Goal: Task Accomplishment & Management: Manage account settings

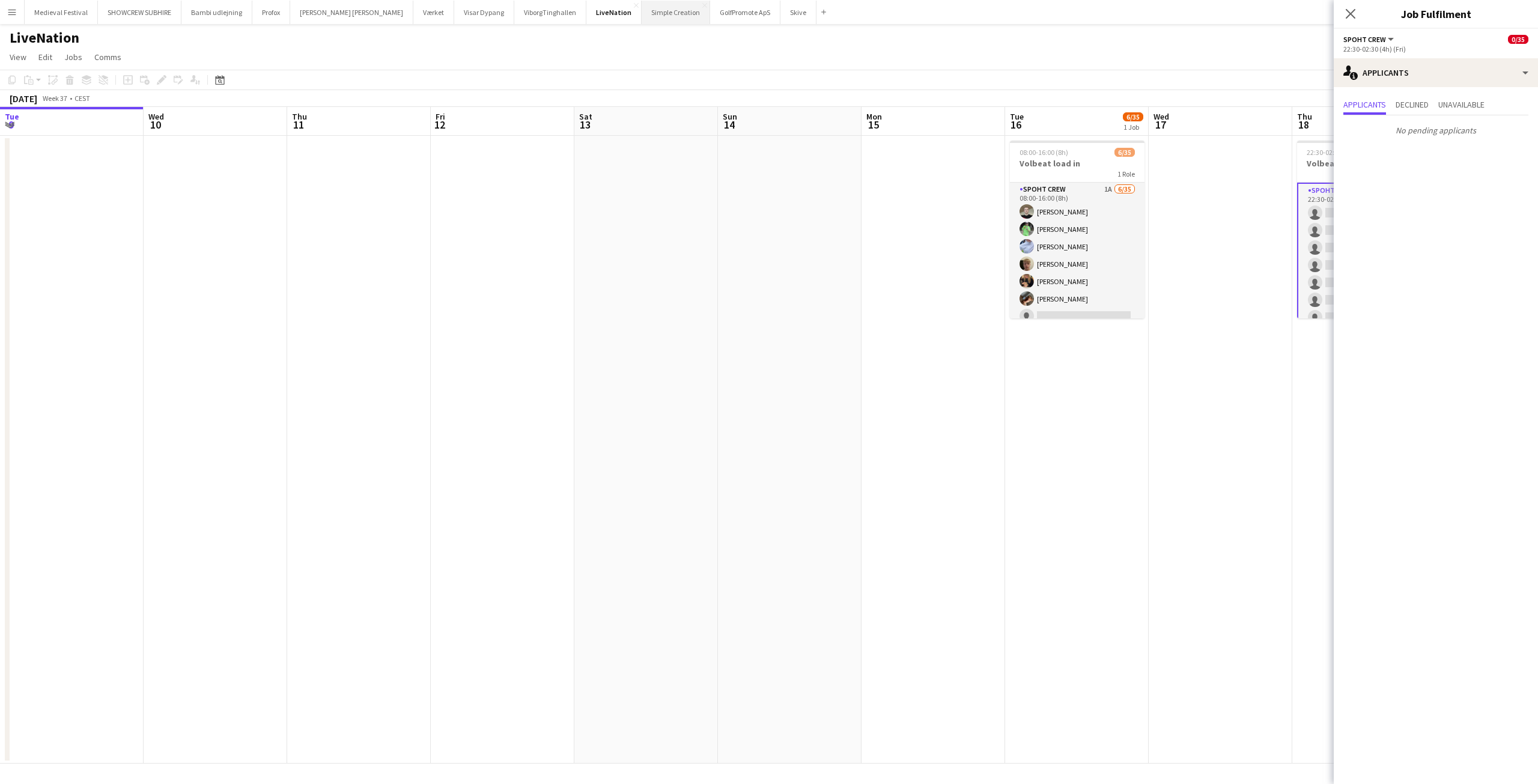
scroll to position [62, 0]
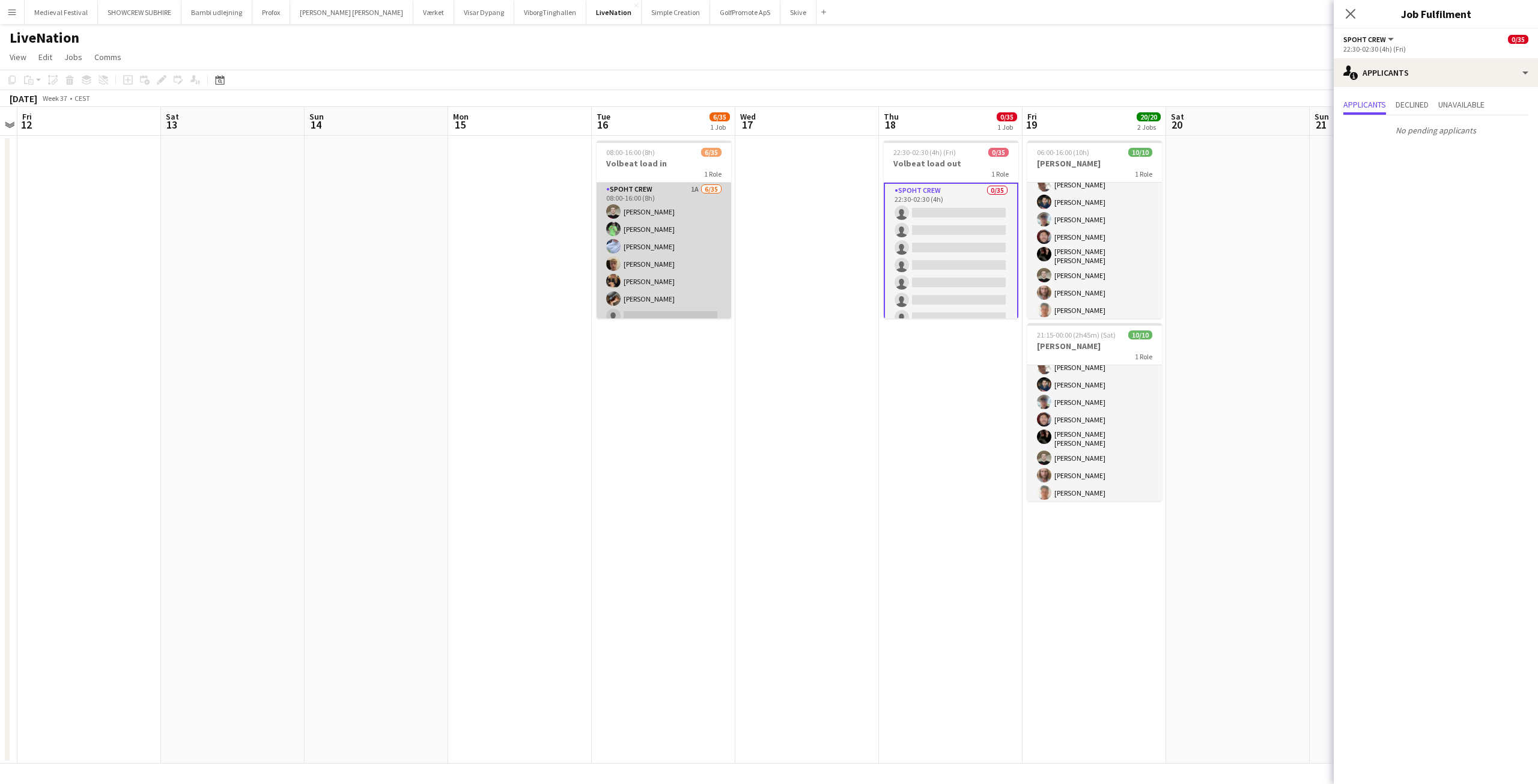
click at [664, 220] on app-card-role "Spoht Crew 1A 6/35 08:00-16:00 (8h) Nicolai Schmidt Håkon Lerche Casper Roed Ja…" at bounding box center [664, 499] width 135 height 633
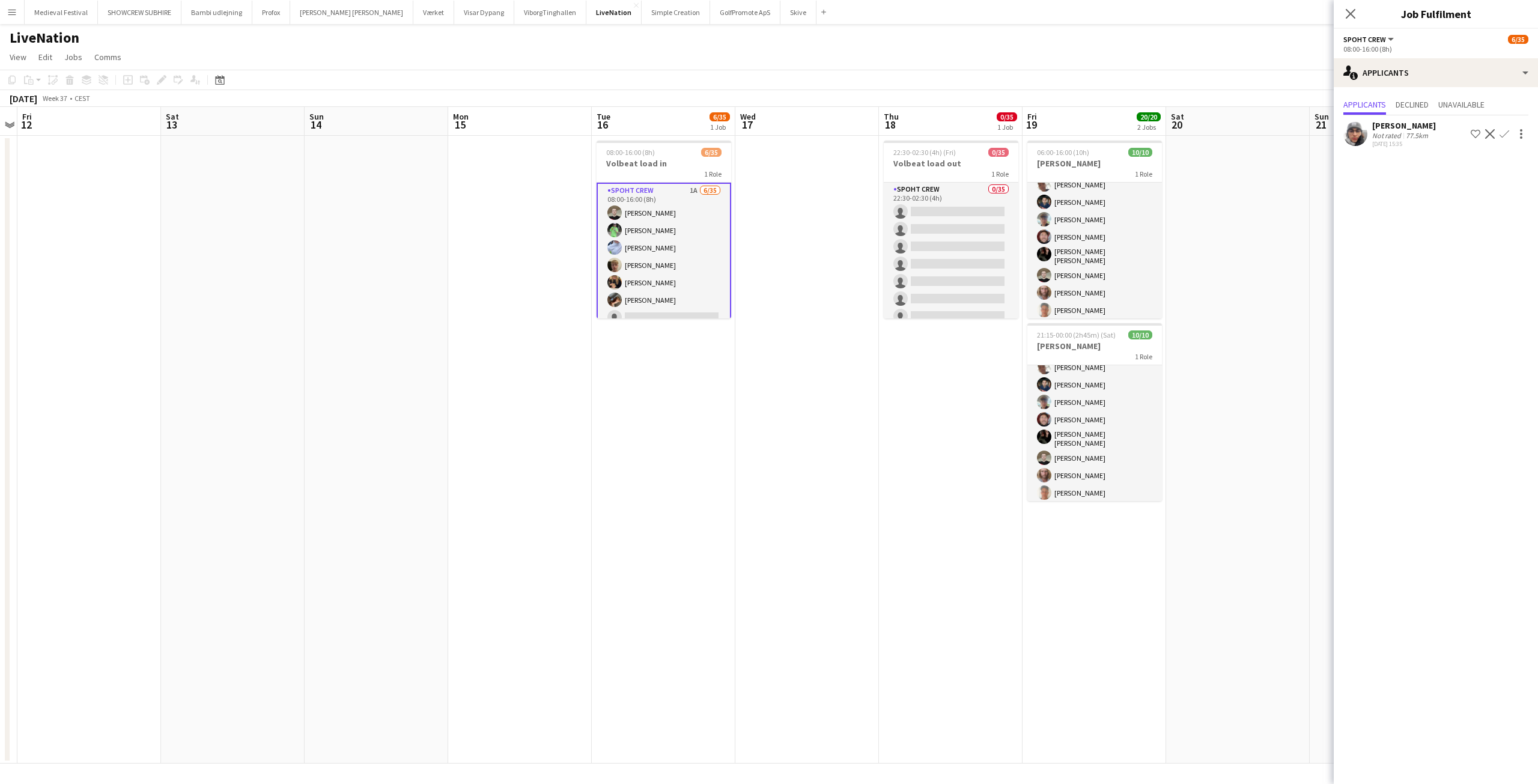
click at [1503, 135] on app-icon "Confirm" at bounding box center [1504, 134] width 9 height 9
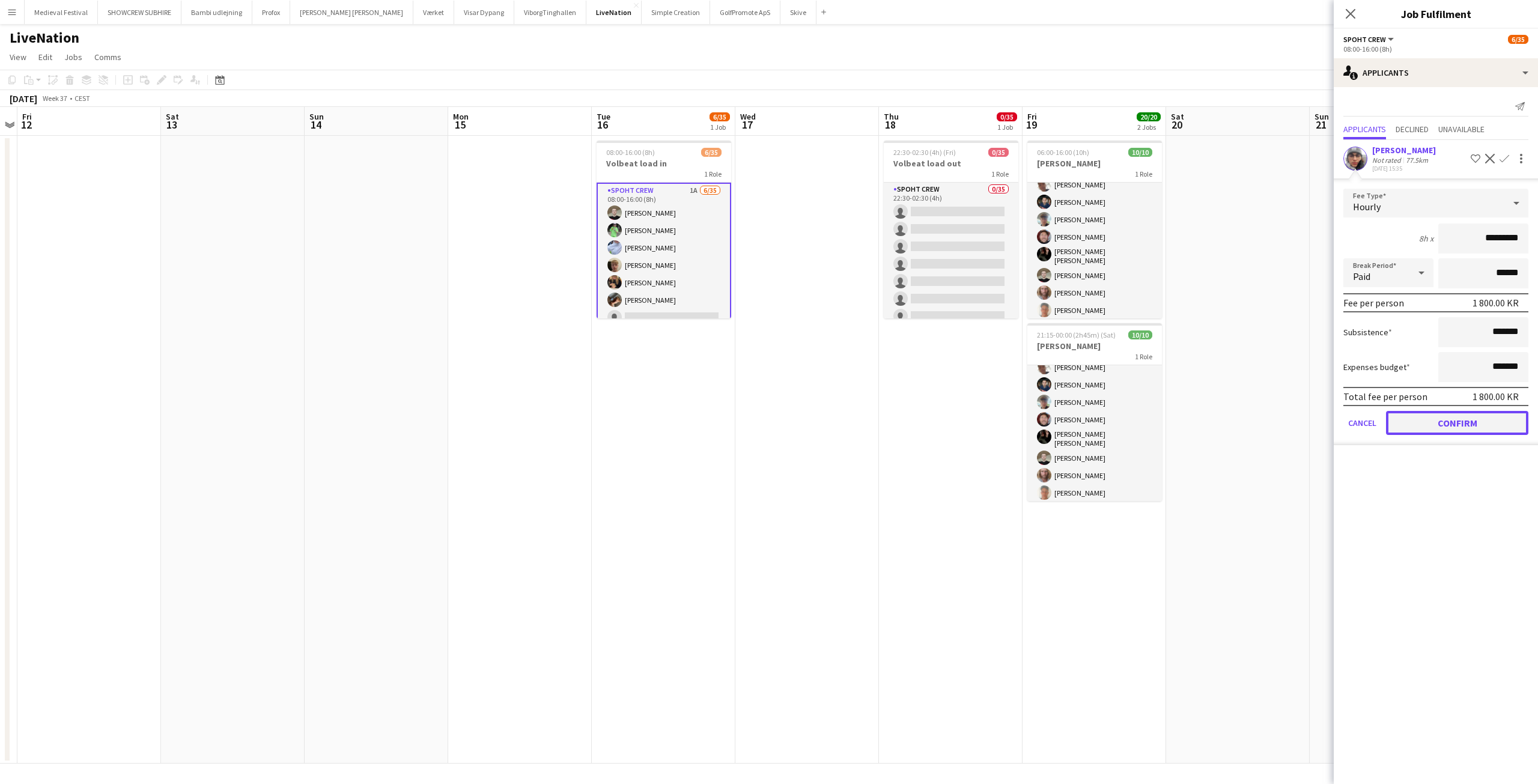
click at [1422, 414] on button "Confirm" at bounding box center [1457, 423] width 143 height 24
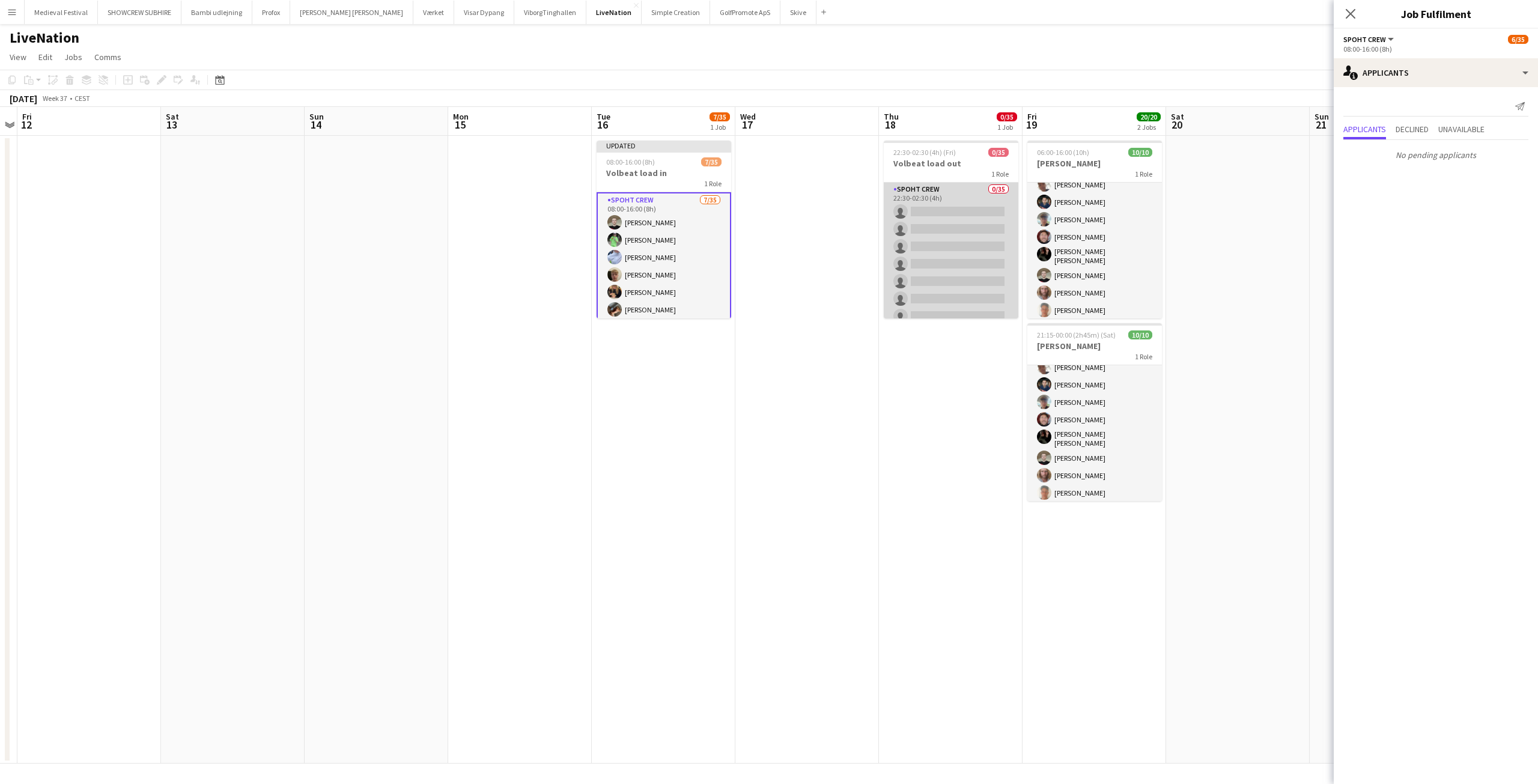
click at [976, 241] on app-card-role "Spoht Crew 0/35 22:30-02:30 (4h) single-neutral-actions single-neutral-actions …" at bounding box center [951, 499] width 135 height 633
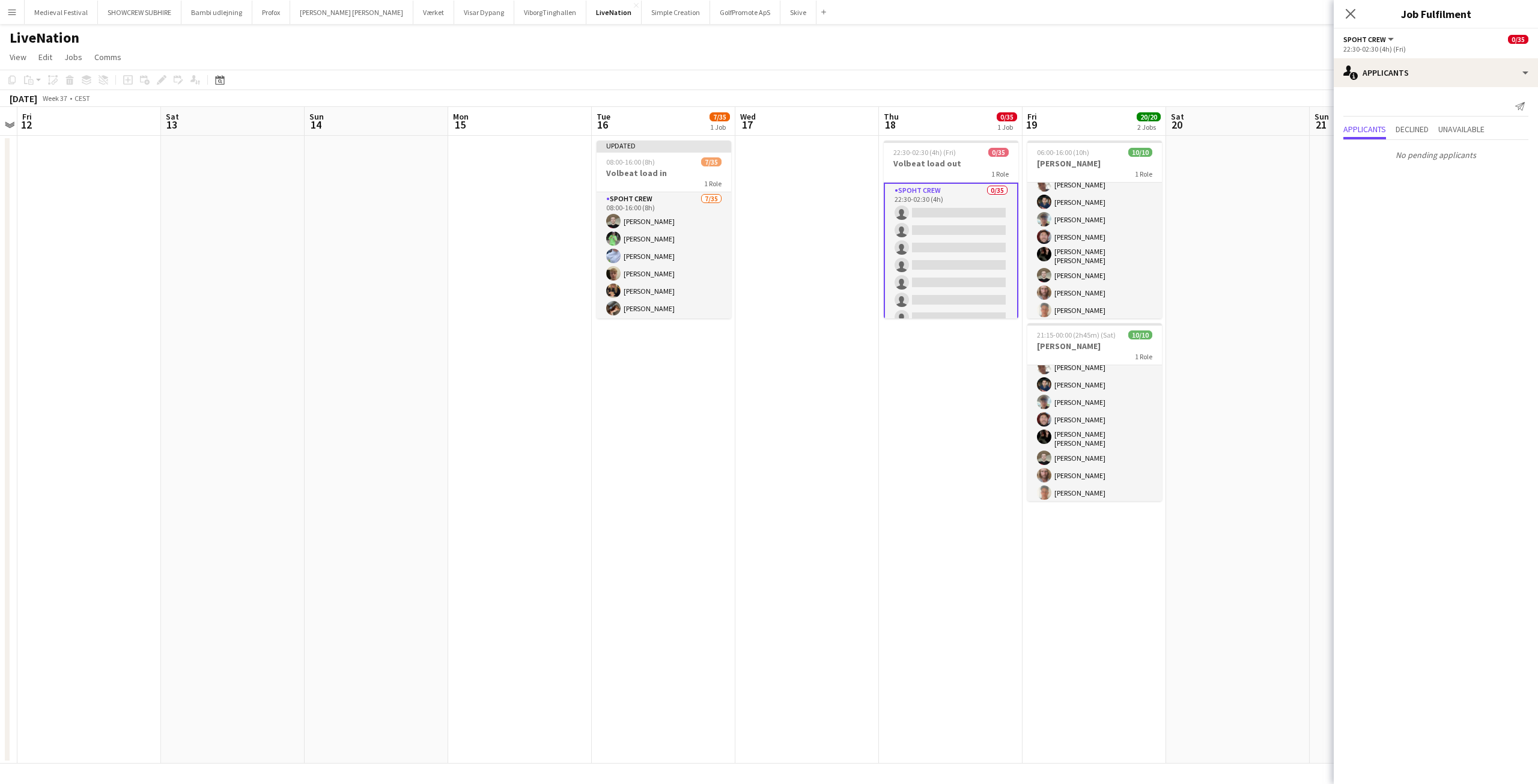
click at [963, 354] on app-date-cell "22:30-02:30 (4h) (Fri) 0/35 Volbeat load out 1 Role Spoht Crew 0/35 22:30-02:30…" at bounding box center [951, 449] width 144 height 628
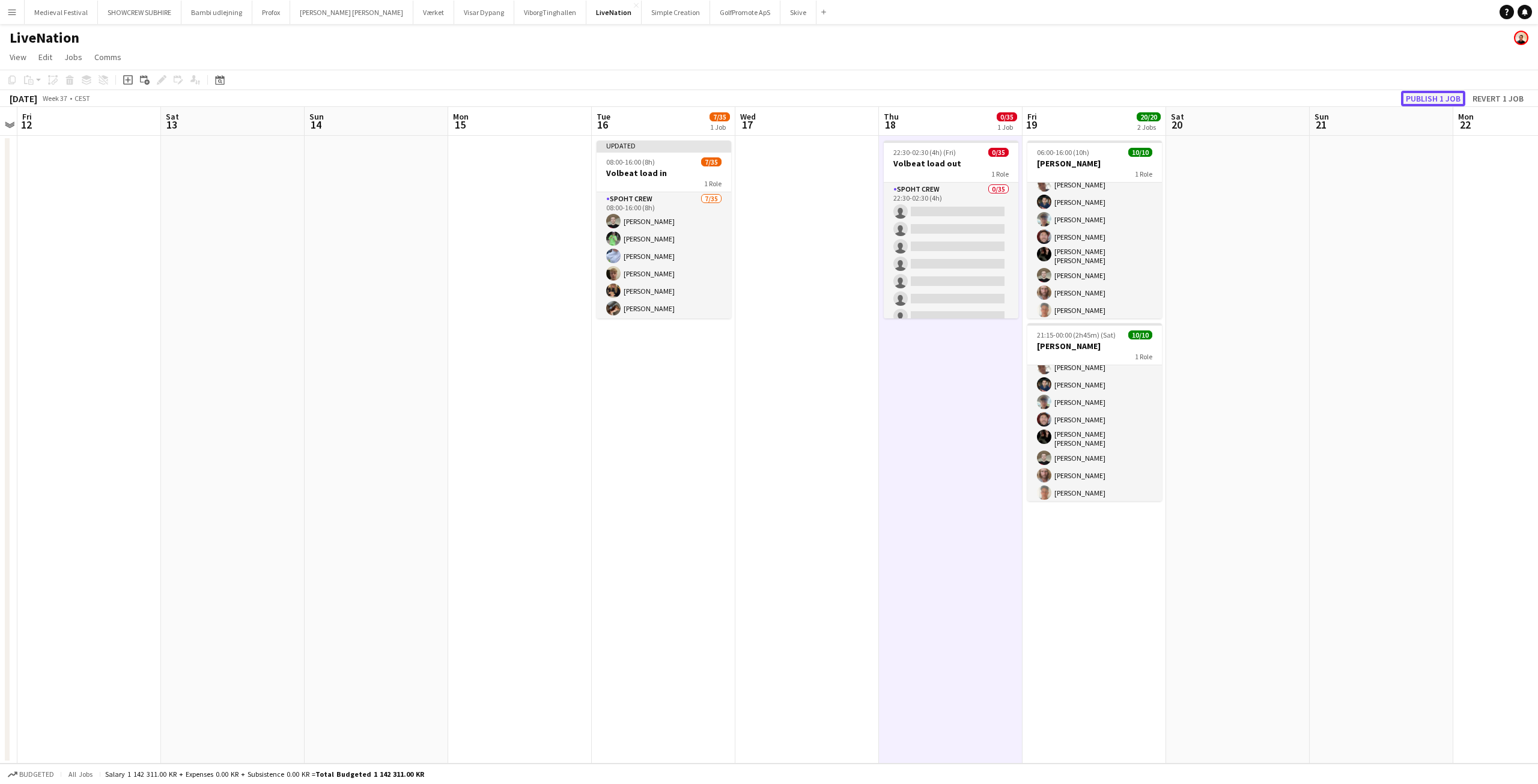
click at [1426, 96] on button "Publish 1 job" at bounding box center [1434, 99] width 64 height 16
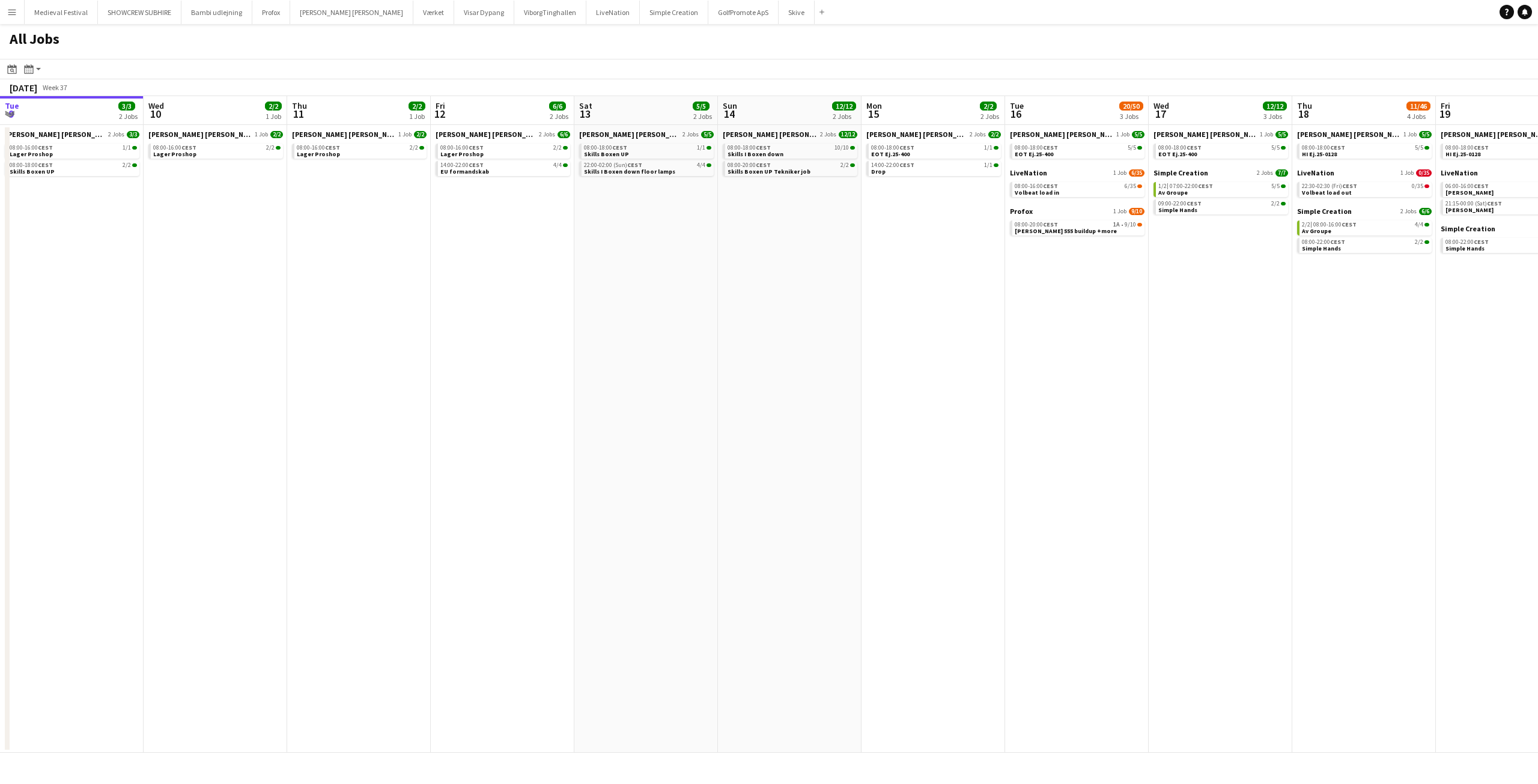
scroll to position [0, 376]
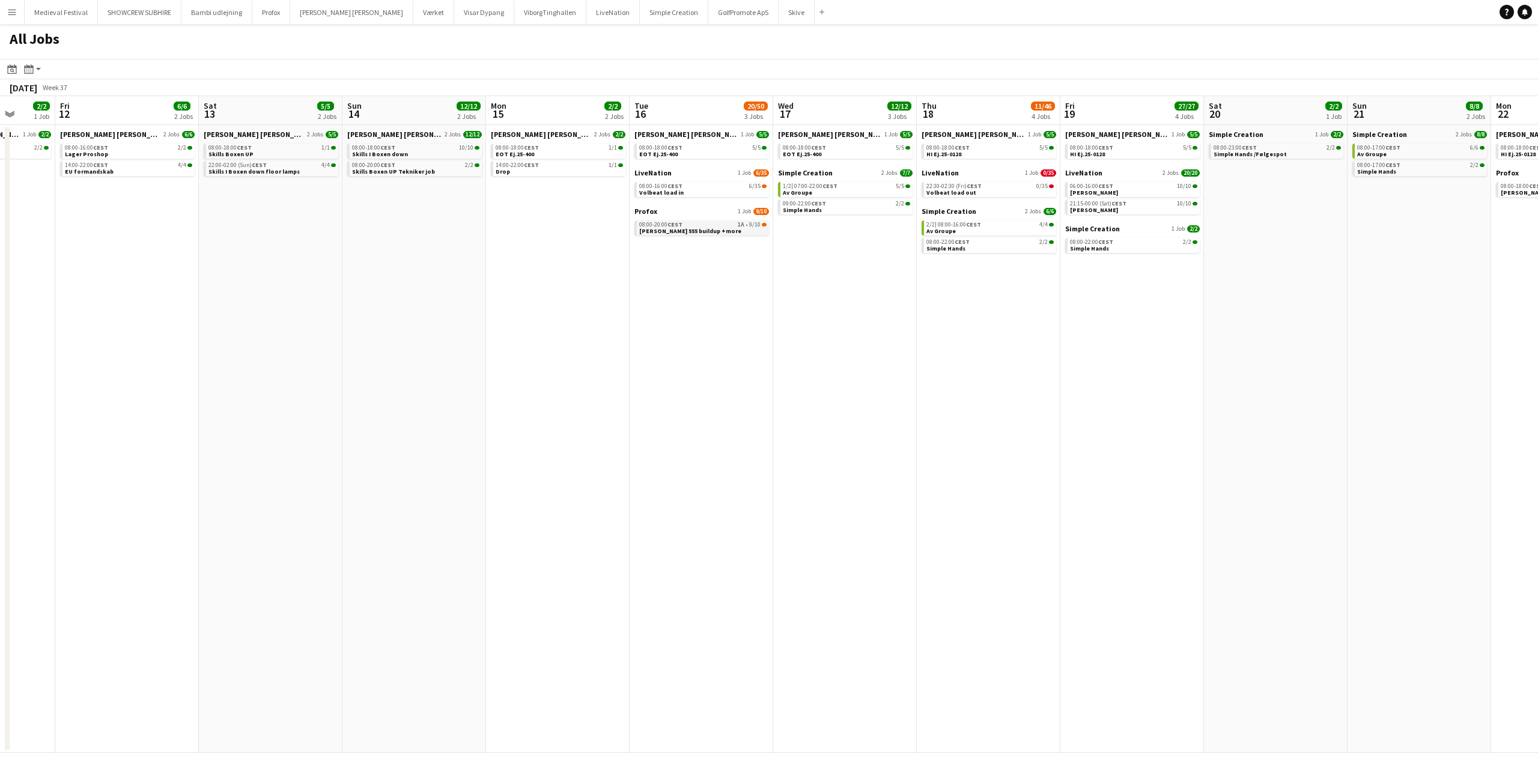
click at [757, 226] on span "9/10" at bounding box center [754, 225] width 12 height 6
